Goal: Task Accomplishment & Management: Use online tool/utility

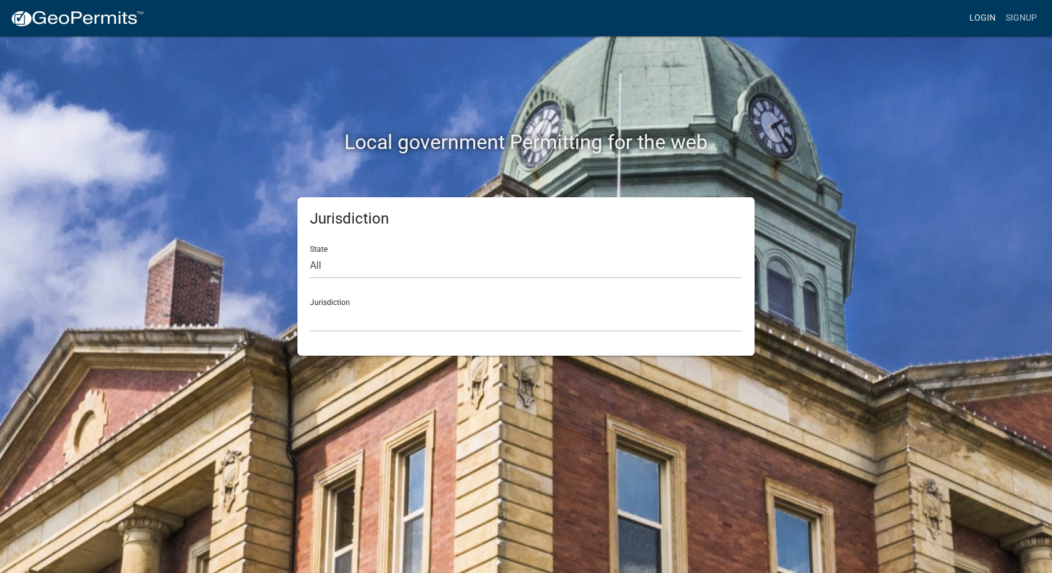
click at [976, 20] on link "Login" at bounding box center [982, 18] width 36 height 24
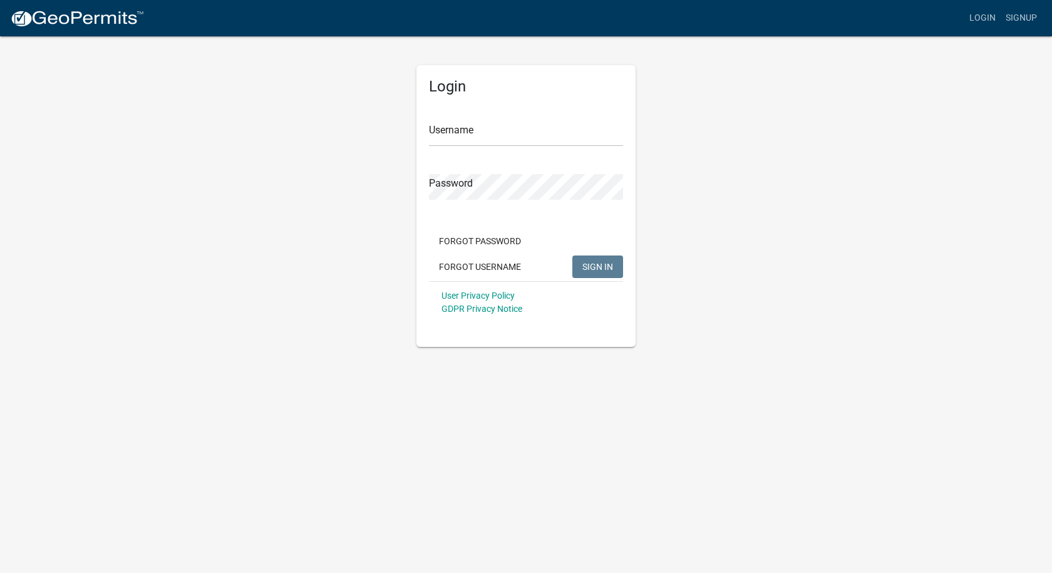
click at [604, 107] on div "Username" at bounding box center [526, 124] width 194 height 43
click at [571, 138] on input "Username" at bounding box center [526, 134] width 194 height 26
type input "[PERSON_NAME][EMAIL_ADDRESS][PERSON_NAME][DOMAIN_NAME]"
click at [572, 255] on button "SIGN IN" at bounding box center [597, 266] width 51 height 23
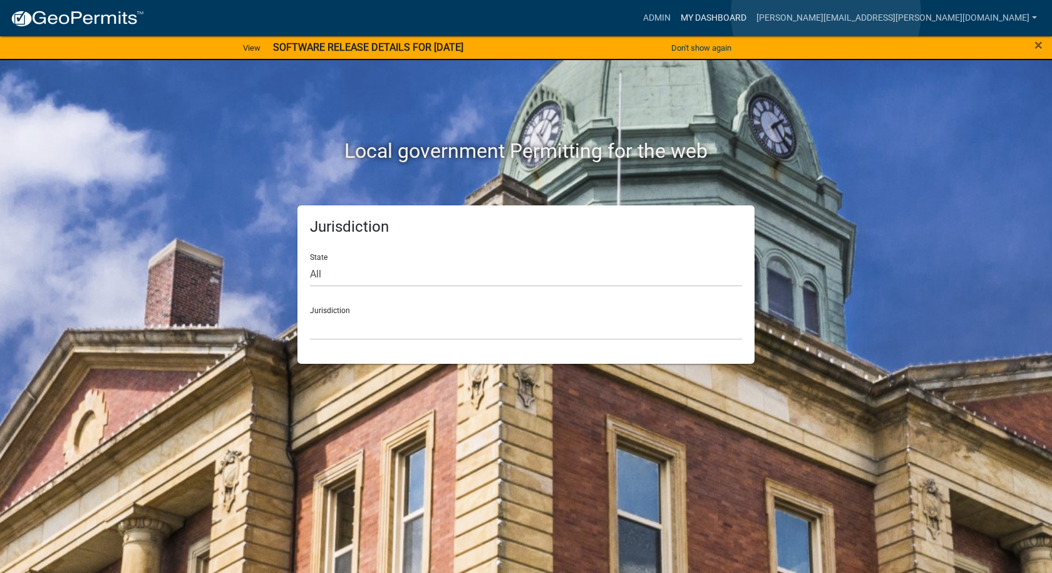
click at [751, 14] on link "My Dashboard" at bounding box center [714, 18] width 76 height 24
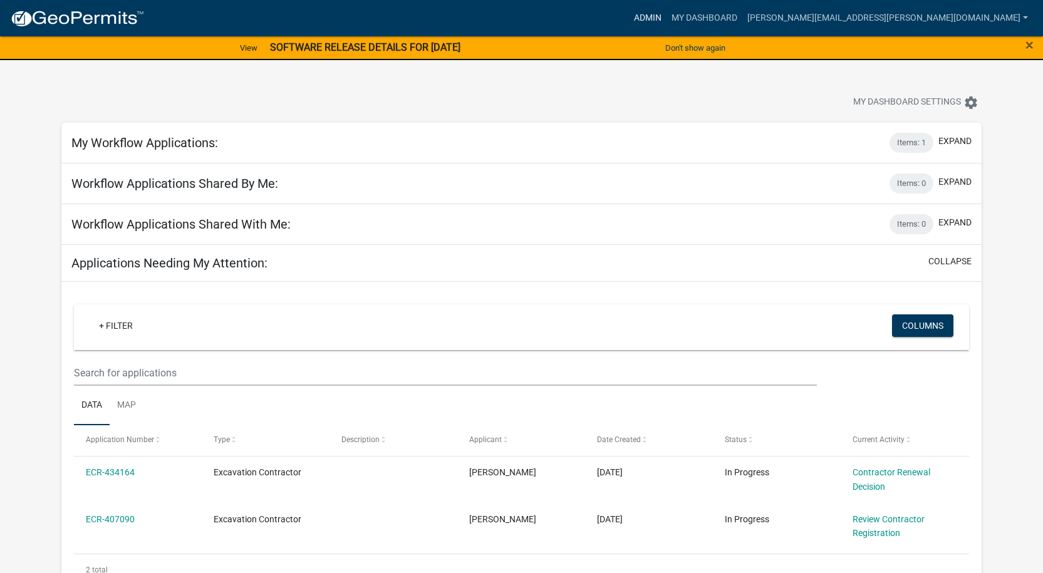
click at [666, 11] on link "Admin" at bounding box center [648, 18] width 38 height 24
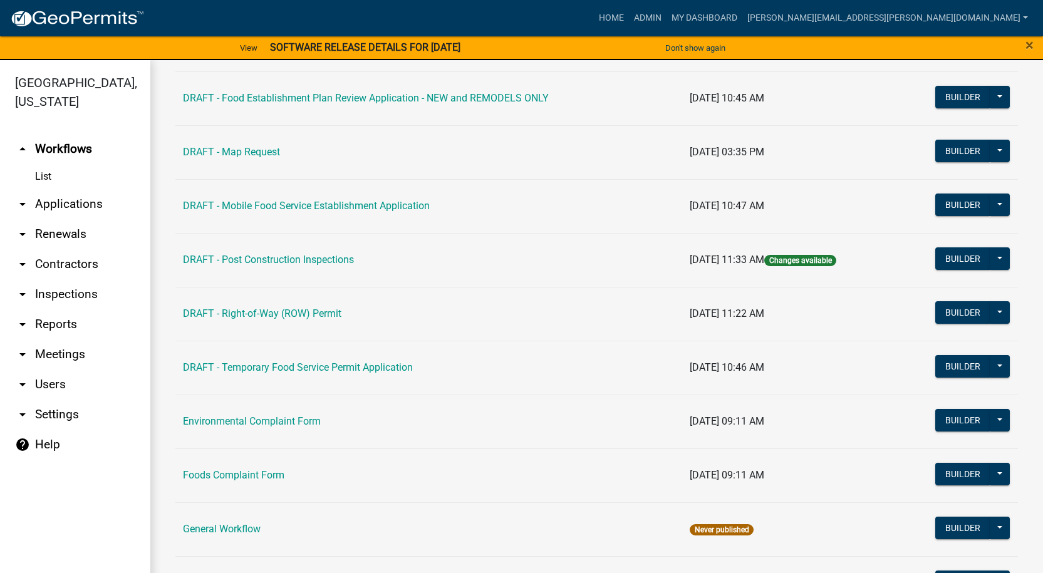
scroll to position [814, 0]
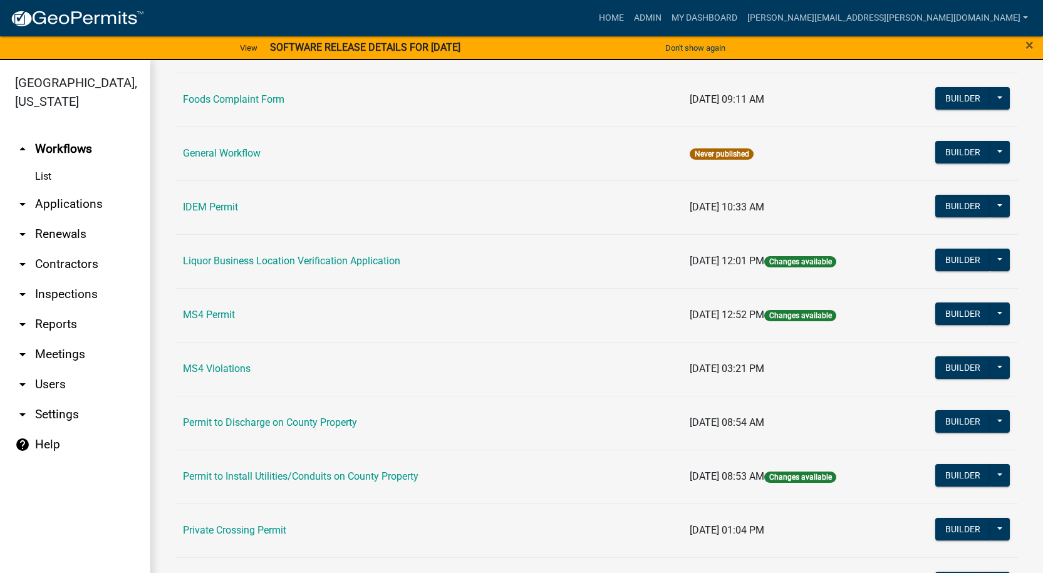
click at [250, 475] on link "Permit to Install Utilities/Conduits on County Property" at bounding box center [300, 476] width 235 height 12
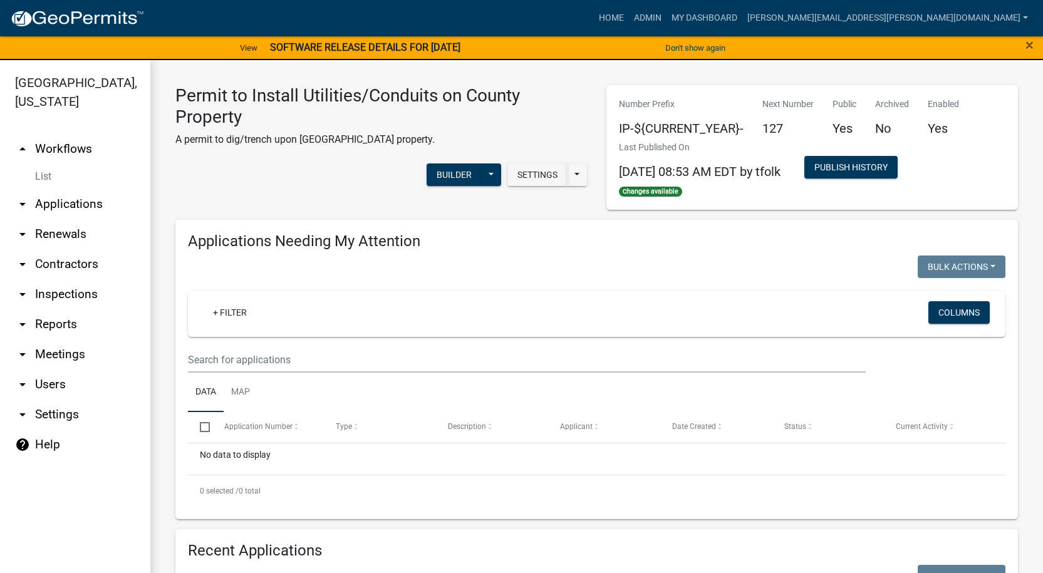
select select "1: 25"
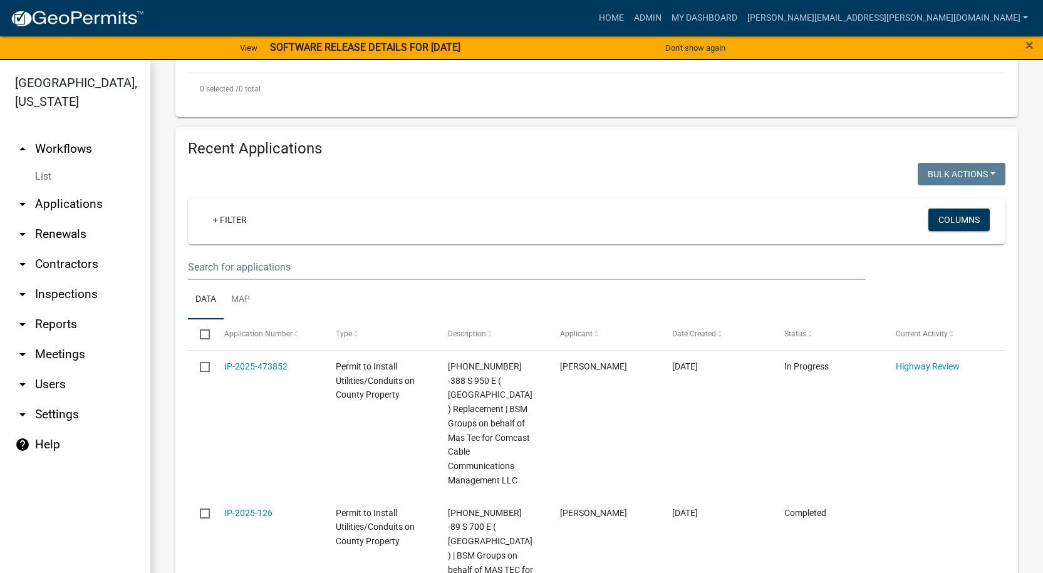
scroll to position [363, 0]
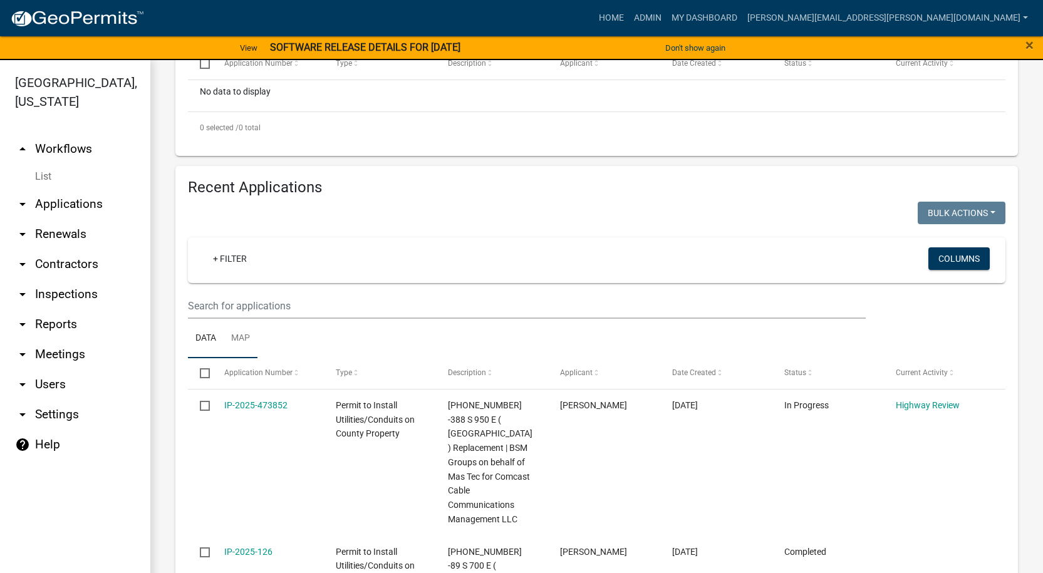
click at [244, 334] on link "Map" at bounding box center [241, 339] width 34 height 40
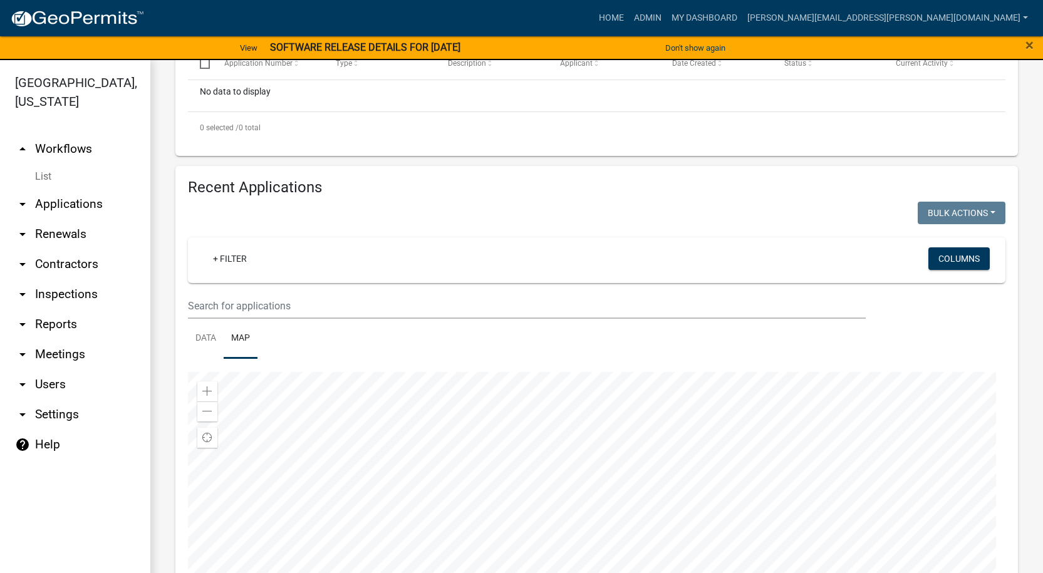
click at [718, 457] on div at bounding box center [596, 528] width 817 height 313
click at [626, 565] on div at bounding box center [596, 528] width 817 height 313
click at [692, 572] on div at bounding box center [596, 528] width 817 height 313
click at [873, 446] on div at bounding box center [596, 528] width 817 height 313
click at [770, 545] on div at bounding box center [596, 528] width 817 height 313
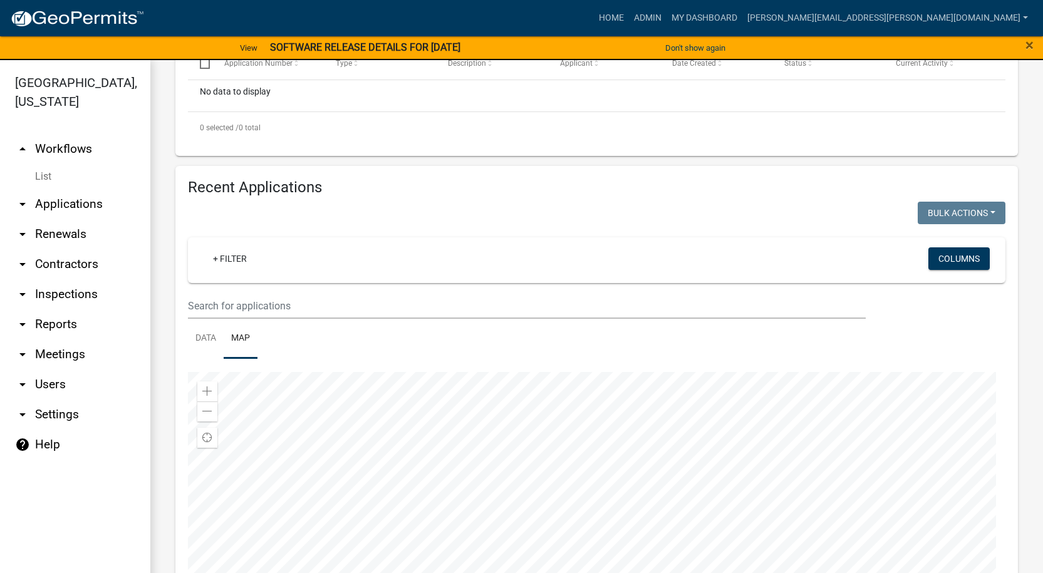
click at [776, 487] on div at bounding box center [596, 528] width 817 height 313
click at [621, 459] on div at bounding box center [596, 528] width 817 height 313
click at [979, 431] on div at bounding box center [596, 528] width 817 height 313
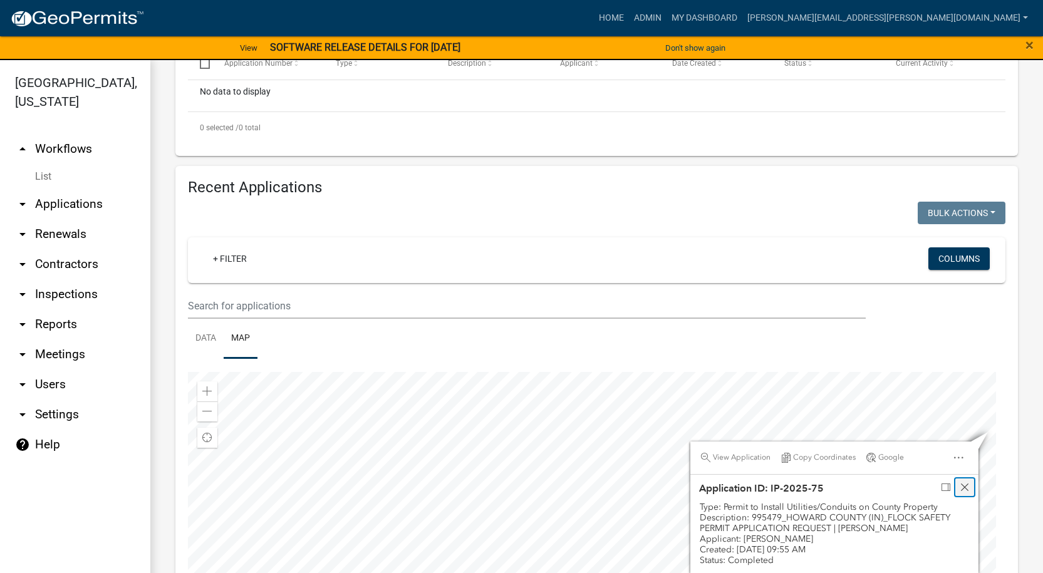
click at [959, 483] on span "Close" at bounding box center [964, 487] width 10 height 10
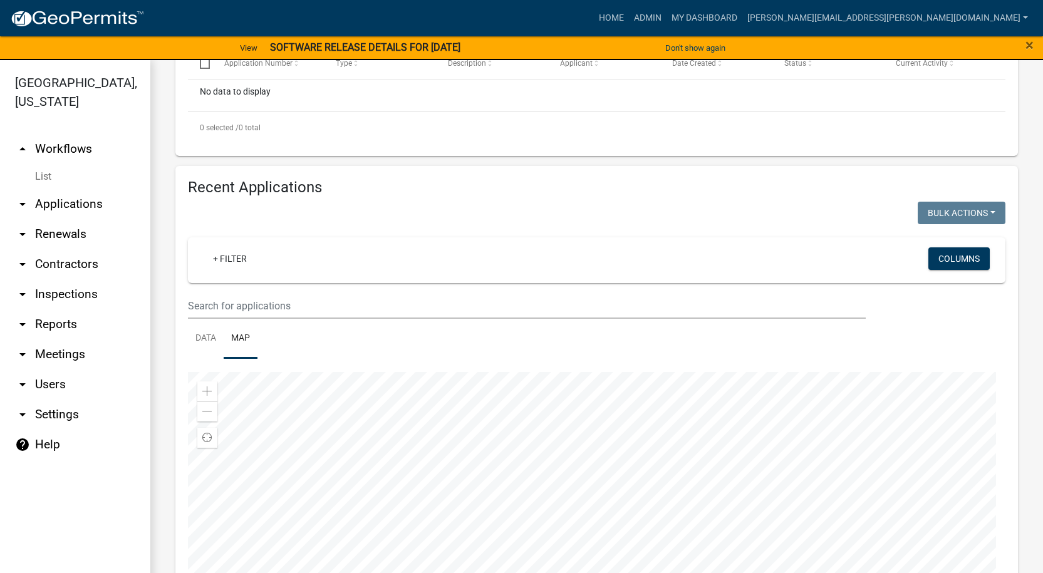
scroll to position [15, 0]
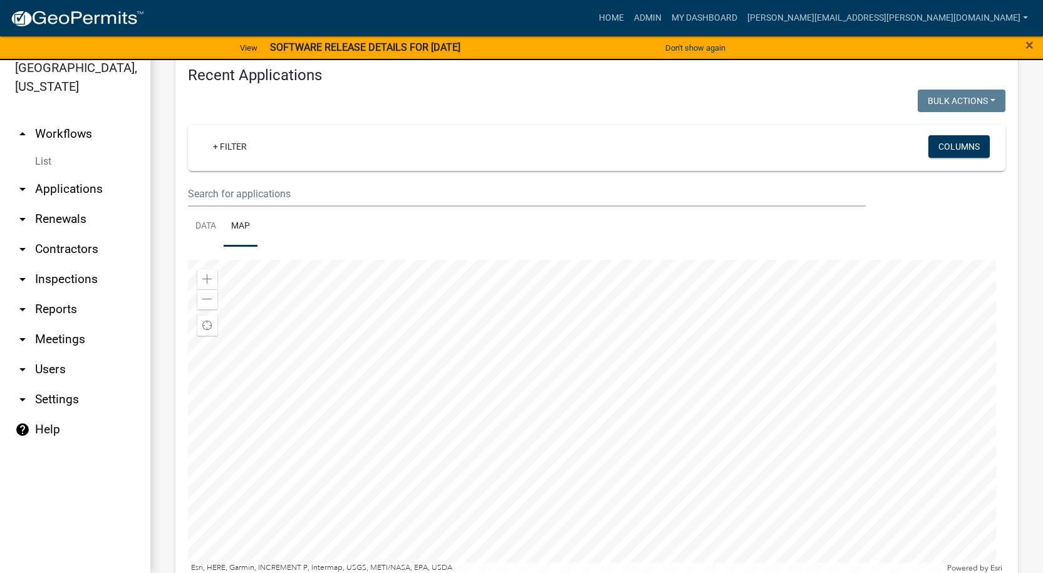
click at [637, 269] on div at bounding box center [596, 416] width 817 height 313
click at [744, 397] on div at bounding box center [596, 416] width 817 height 313
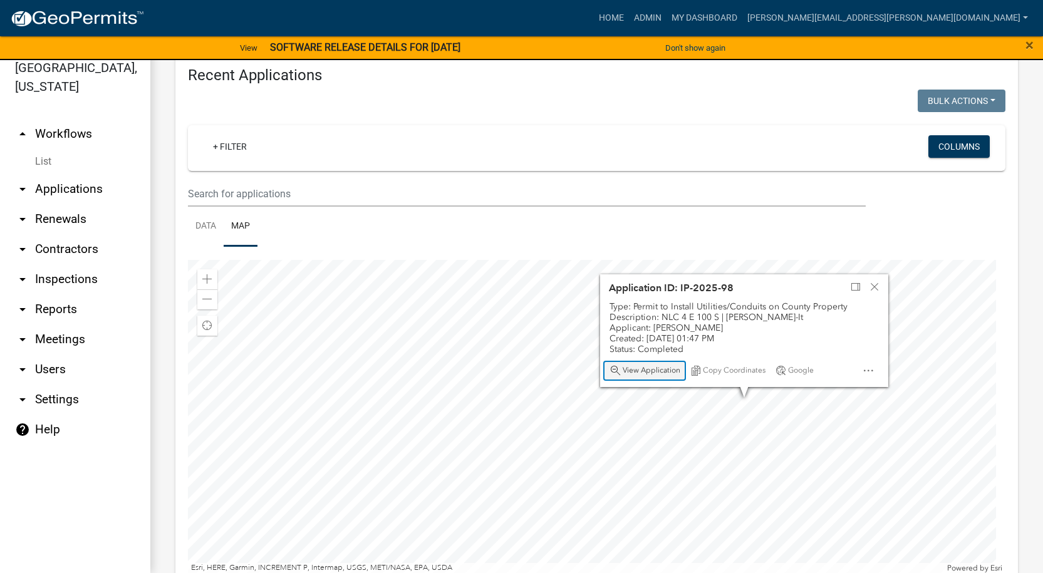
click at [649, 370] on span "View Application" at bounding box center [651, 371] width 58 height 10
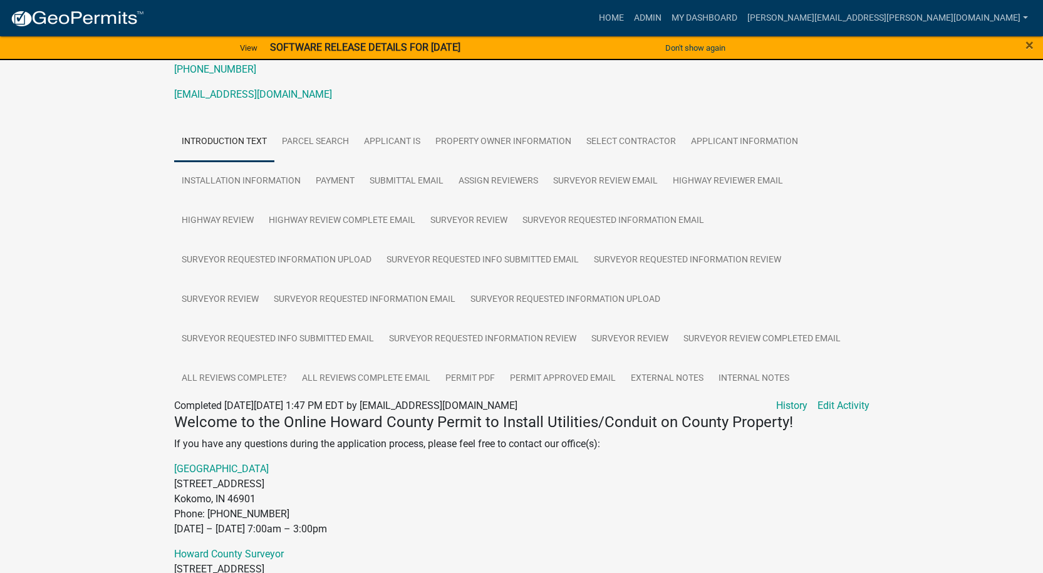
scroll to position [188, 0]
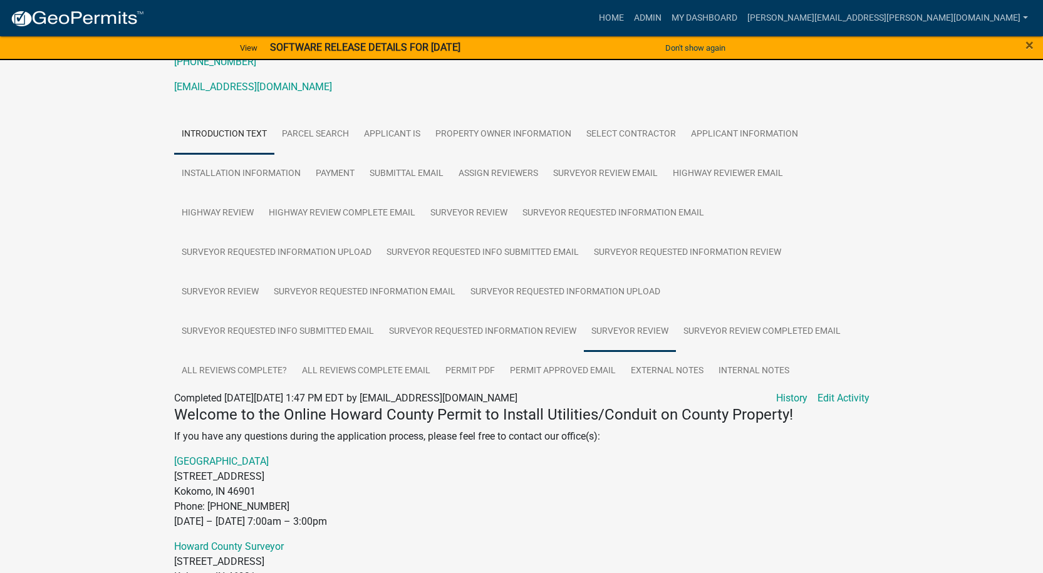
click at [613, 328] on link "Surveyor Review" at bounding box center [630, 332] width 92 height 40
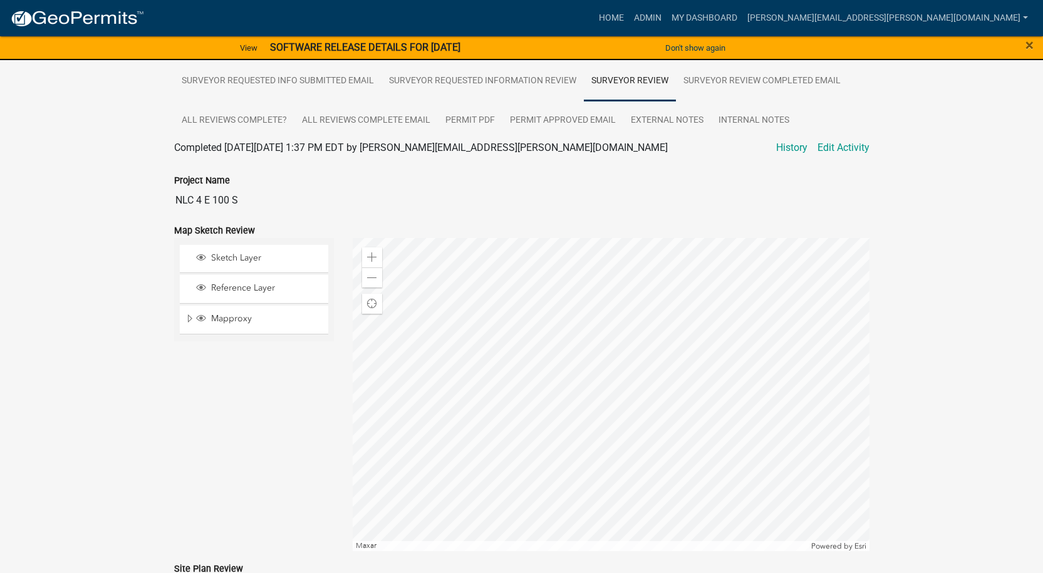
scroll to position [626, 0]
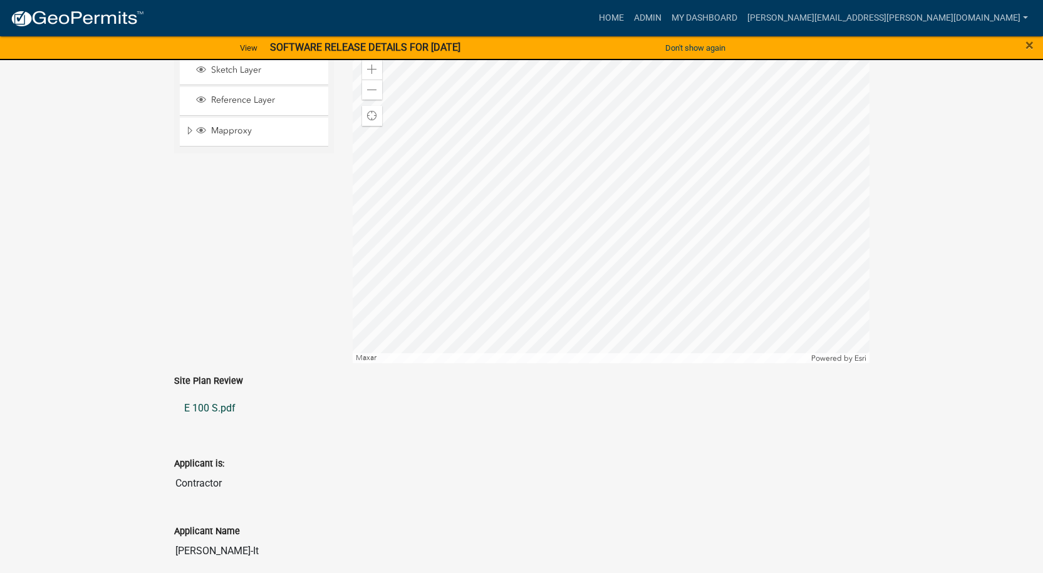
click at [208, 410] on link "E 100 S.pdf" at bounding box center [521, 408] width 695 height 30
